Goal: Task Accomplishment & Management: Manage account settings

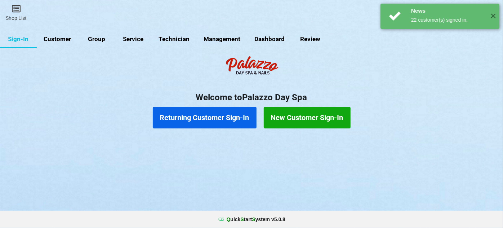
click at [60, 38] on link "Customer" at bounding box center [57, 39] width 41 height 17
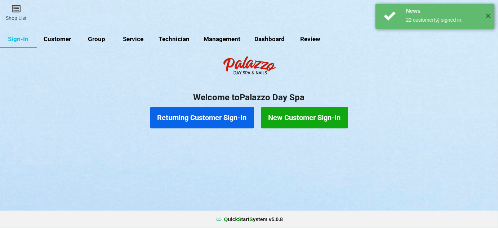
select select "25"
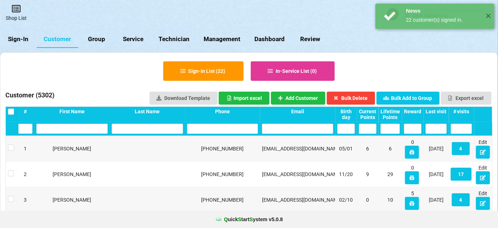
click at [17, 9] on icon at bounding box center [16, 8] width 10 height 9
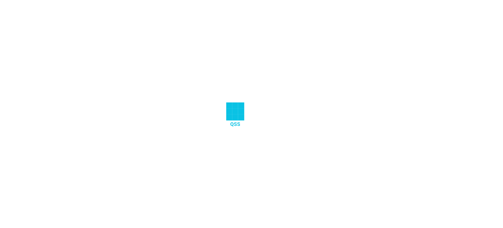
select select "25"
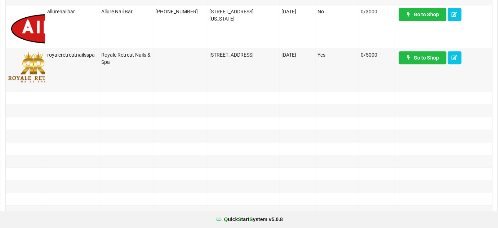
scroll to position [656, 0]
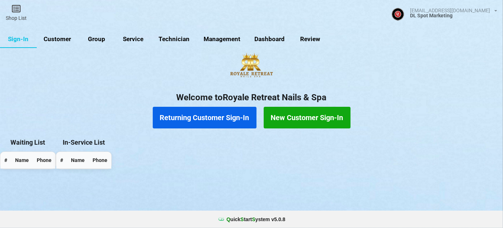
click at [64, 39] on link "Customer" at bounding box center [57, 39] width 41 height 17
select select "25"
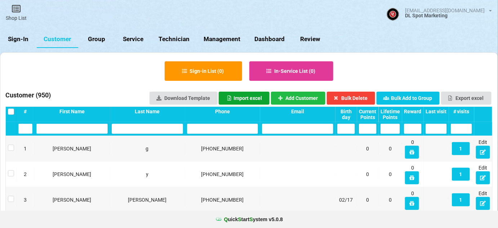
click at [257, 99] on div "Import excel" at bounding box center [244, 98] width 36 height 5
type input "C:\fakepath\SimplePOS-to-QSS-100225.xlsx"
click at [23, 39] on link "Sign-In" at bounding box center [18, 39] width 37 height 17
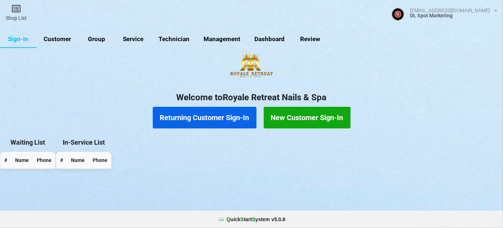
click at [98, 37] on link "Group" at bounding box center [96, 39] width 37 height 17
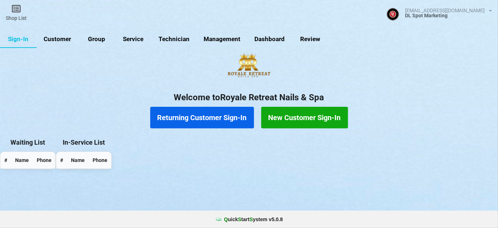
select select "25"
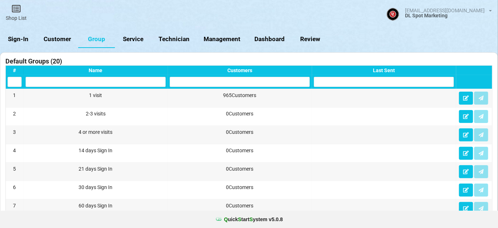
click at [68, 38] on link "Customer" at bounding box center [57, 39] width 41 height 17
select select "25"
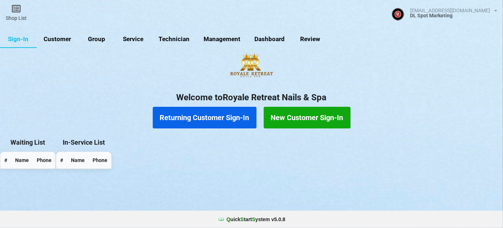
click at [64, 38] on link "Customer" at bounding box center [57, 39] width 41 height 17
select select "25"
click at [61, 39] on link "Customer" at bounding box center [57, 39] width 41 height 17
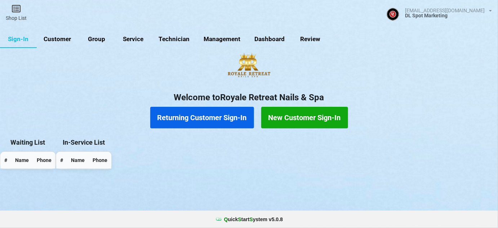
select select "25"
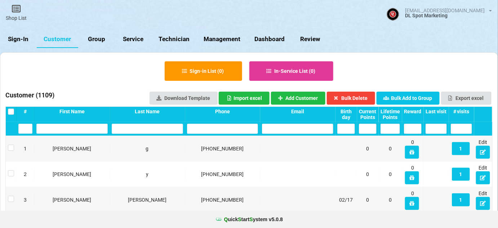
click at [97, 41] on link "Group" at bounding box center [96, 39] width 37 height 17
select select "25"
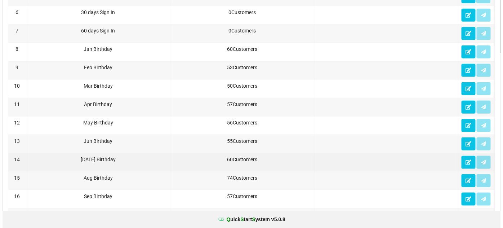
scroll to position [393, 0]
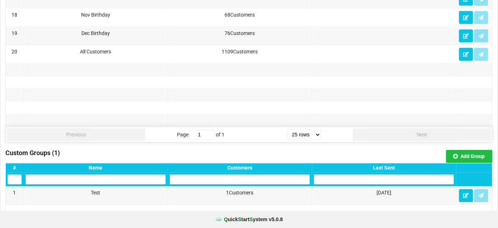
click at [391, 166] on div "Last Sent" at bounding box center [384, 168] width 140 height 6
click at [466, 193] on icon at bounding box center [466, 194] width 6 height 4
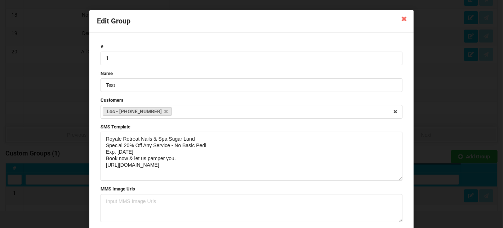
drag, startPoint x: 399, startPoint y: 158, endPoint x: 399, endPoint y: 179, distance: 20.9
click at [399, 179] on textarea "Royale Retreat Nails & Spa Sugar Land Special 20% Off Any Service - No Basic Pe…" at bounding box center [252, 156] width 302 height 49
click at [199, 166] on textarea "Royale Retreat Nails & Spa Sugar Land Special 20% Off Any Service - No Basic Pe…" at bounding box center [252, 156] width 302 height 49
drag, startPoint x: 188, startPoint y: 166, endPoint x: 87, endPoint y: 137, distance: 105.3
click at [87, 137] on div "Edit Group # 1 Name Test Customers Loc - [PHONE_NUMBER] Select Customers [PERSO…" at bounding box center [251, 114] width 503 height 228
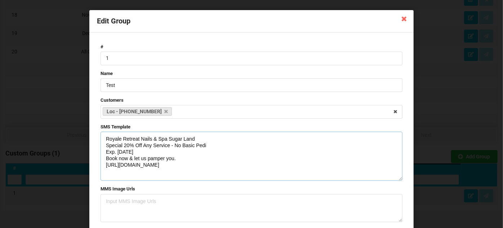
paste textarea "30% Off Pedicure - 20% Off Full Set Exp [DATE] Book now & let us pamper you"
click at [116, 151] on textarea "Royale Retreat Nails & Spa Sugar Land Special 30% Off Pedicure - 20% Off Full S…" at bounding box center [252, 156] width 302 height 49
click at [230, 146] on textarea "Royale Retreat Nails & Spa Sugar Land Special 30% Off Pedicure - 20% Off Full S…" at bounding box center [252, 156] width 302 height 49
click at [174, 158] on textarea "Royale Retreat Nails & Spa Sugar Land Special 30% Off Pedicure - 20% Off Full S…" at bounding box center [252, 156] width 302 height 49
click at [104, 145] on textarea "Royale Retreat Nails & Spa Sugar Land Special 30% Off Pedicure - 20% Off Full S…" at bounding box center [252, 156] width 302 height 49
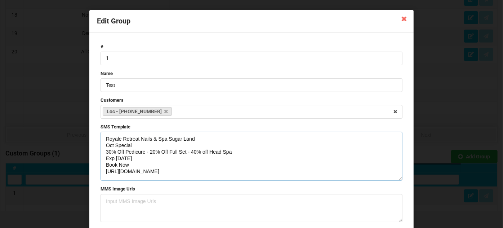
drag, startPoint x: 184, startPoint y: 172, endPoint x: 102, endPoint y: 138, distance: 89.1
click at [102, 138] on textarea "Royale Retreat Nails & Spa Sugar Land Oct Special 30% Off Pedicure - 20% Off Fu…" at bounding box center [252, 156] width 302 height 49
type textarea "Royale Retreat Nails & Spa Sugar Land Oct Special 30% Off Pedicure - 20% Off Fu…"
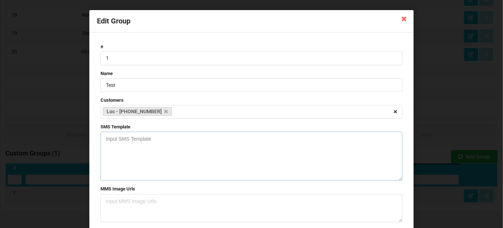
paste textarea "Royale Retreat Nails & Spa Sugar Land Special 30% Off Pedicure - 20% Off Full S…"
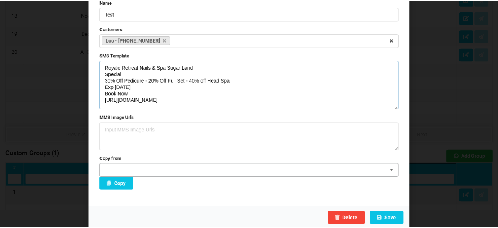
scroll to position [72, 0]
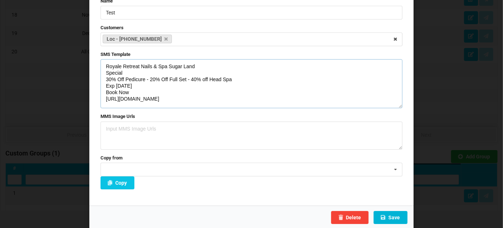
type textarea "Royale Retreat Nails & Spa Sugar Land Special 30% Off Pedicure - 20% Off Full S…"
click at [397, 218] on button "Save" at bounding box center [391, 217] width 34 height 13
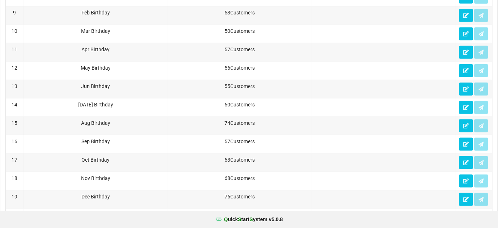
scroll to position [218, 0]
